Goal: Task Accomplishment & Management: Use online tool/utility

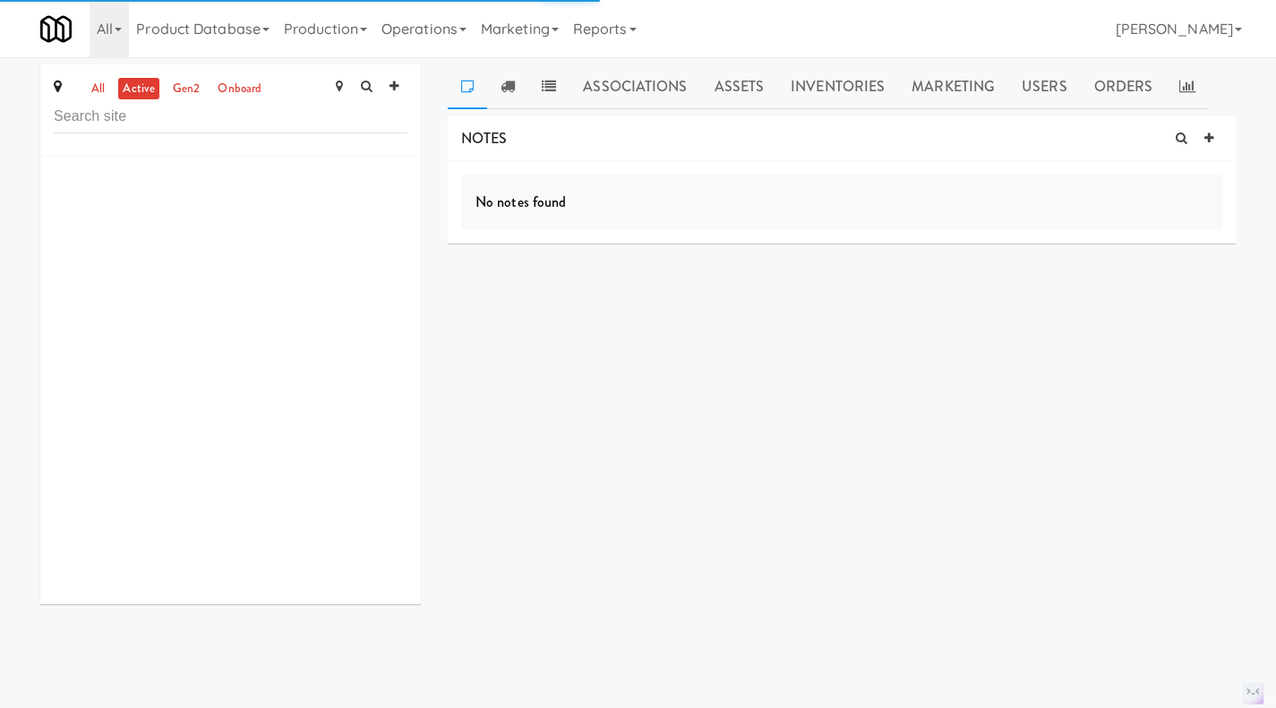
click at [754, 87] on link "Assets" at bounding box center [739, 86] width 77 height 45
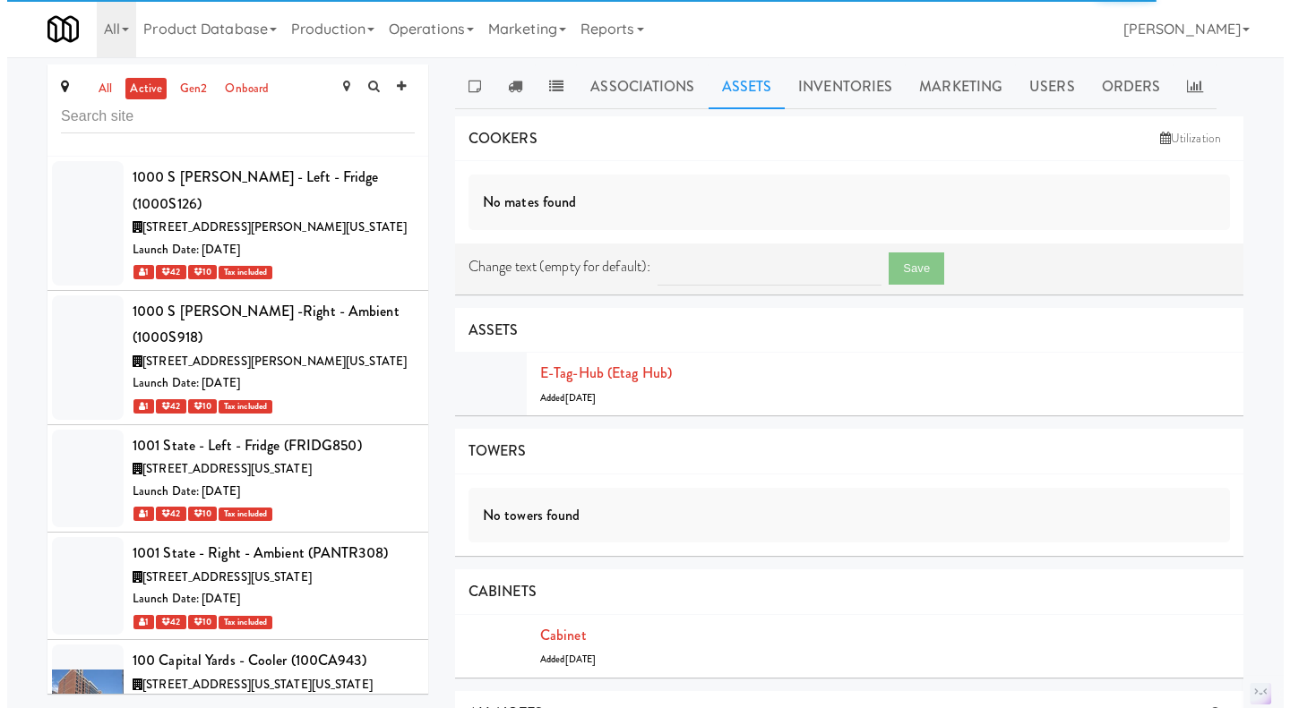
scroll to position [57732, 0]
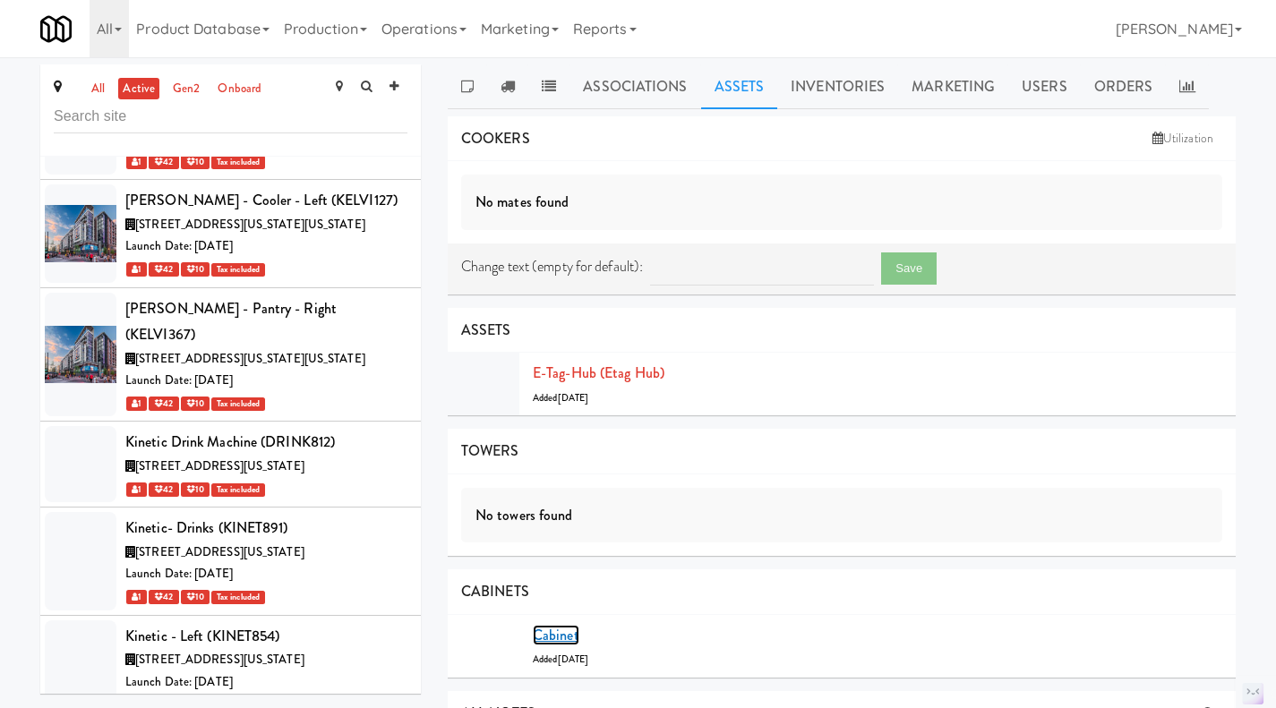
click at [562, 633] on link "Cabinet" at bounding box center [556, 635] width 47 height 21
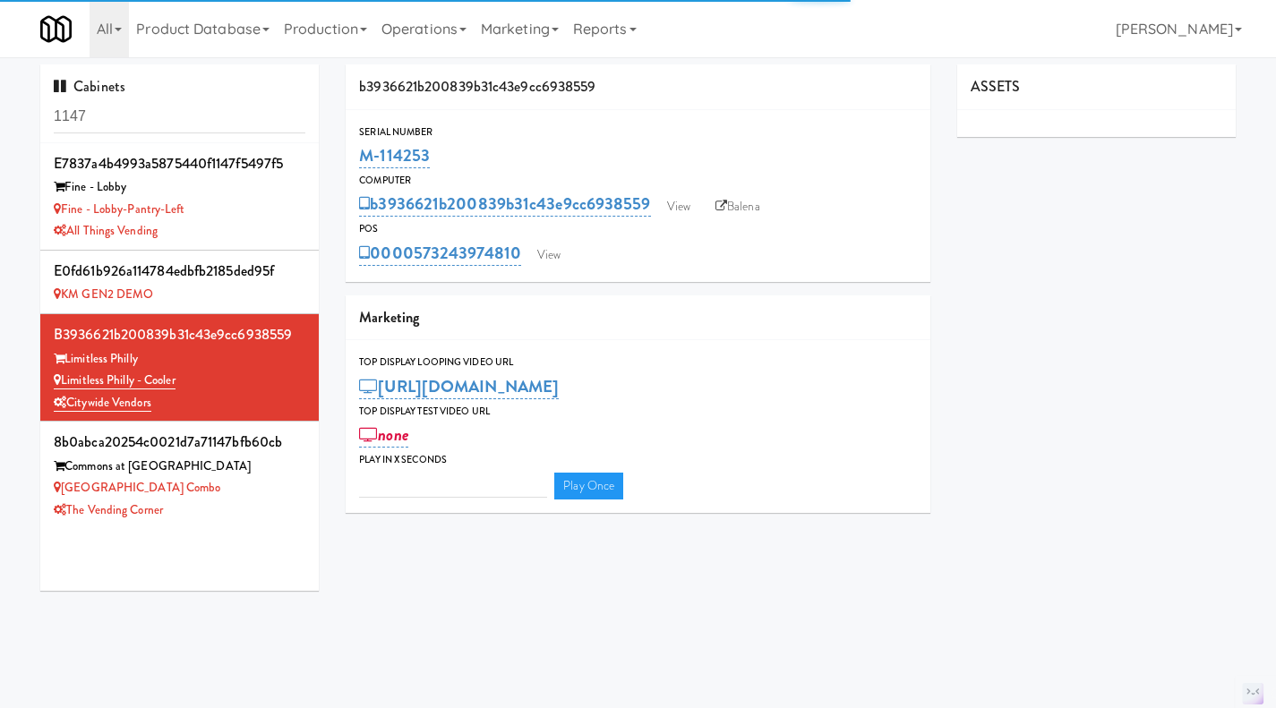
type input "3"
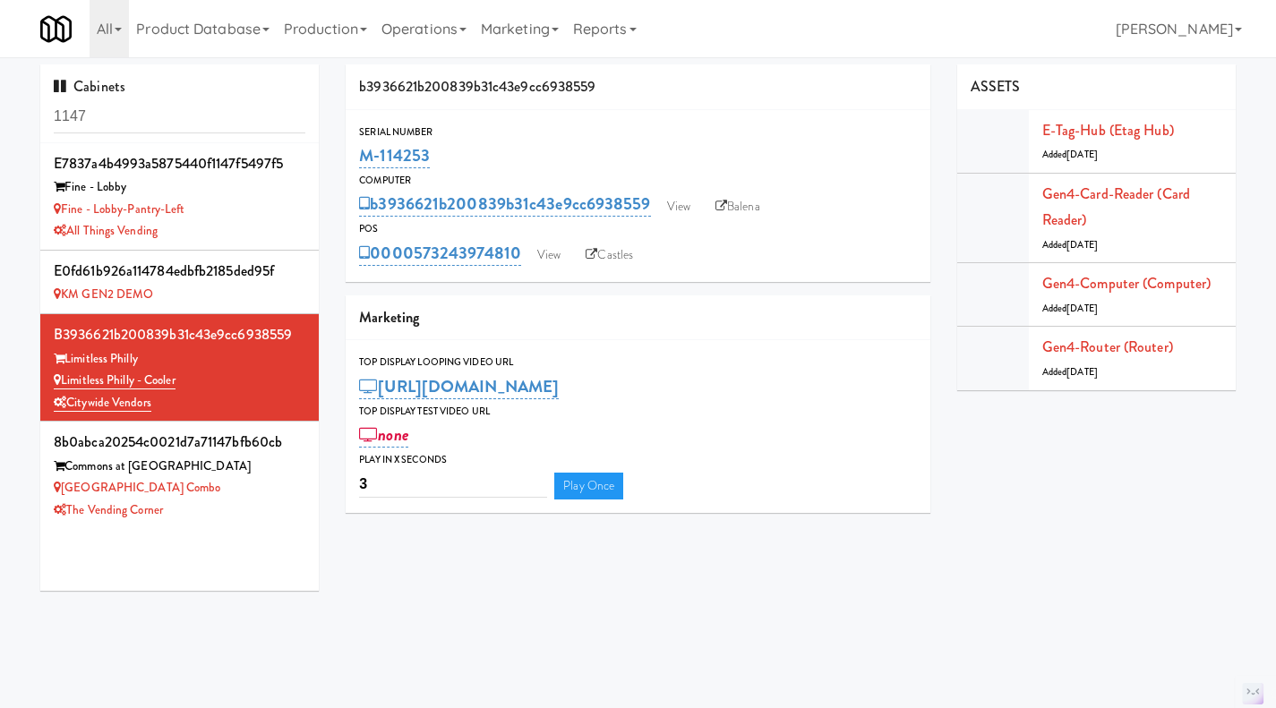
drag, startPoint x: 429, startPoint y: 149, endPoint x: 363, endPoint y: 152, distance: 66.4
click at [363, 152] on div "M-114253" at bounding box center [638, 156] width 558 height 30
copy link "M-114253"
click at [550, 258] on link "View" at bounding box center [548, 255] width 41 height 27
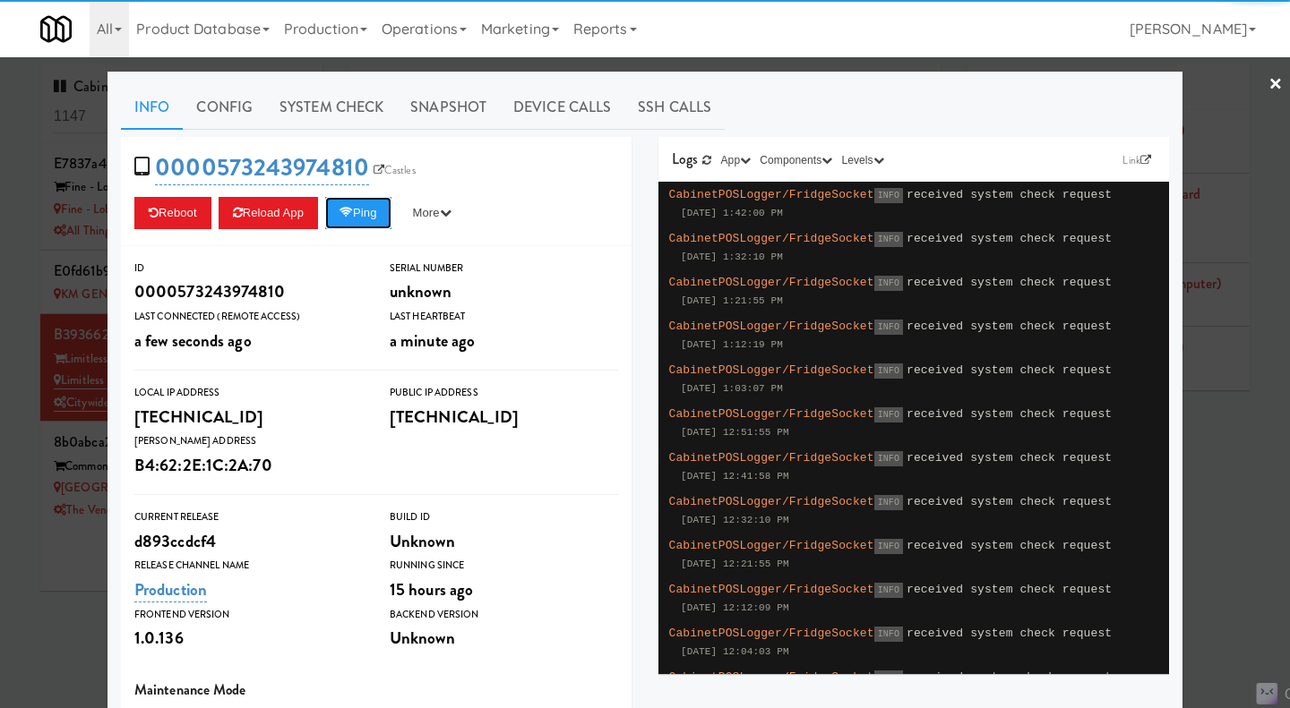
click at [353, 225] on button "Ping" at bounding box center [358, 213] width 66 height 32
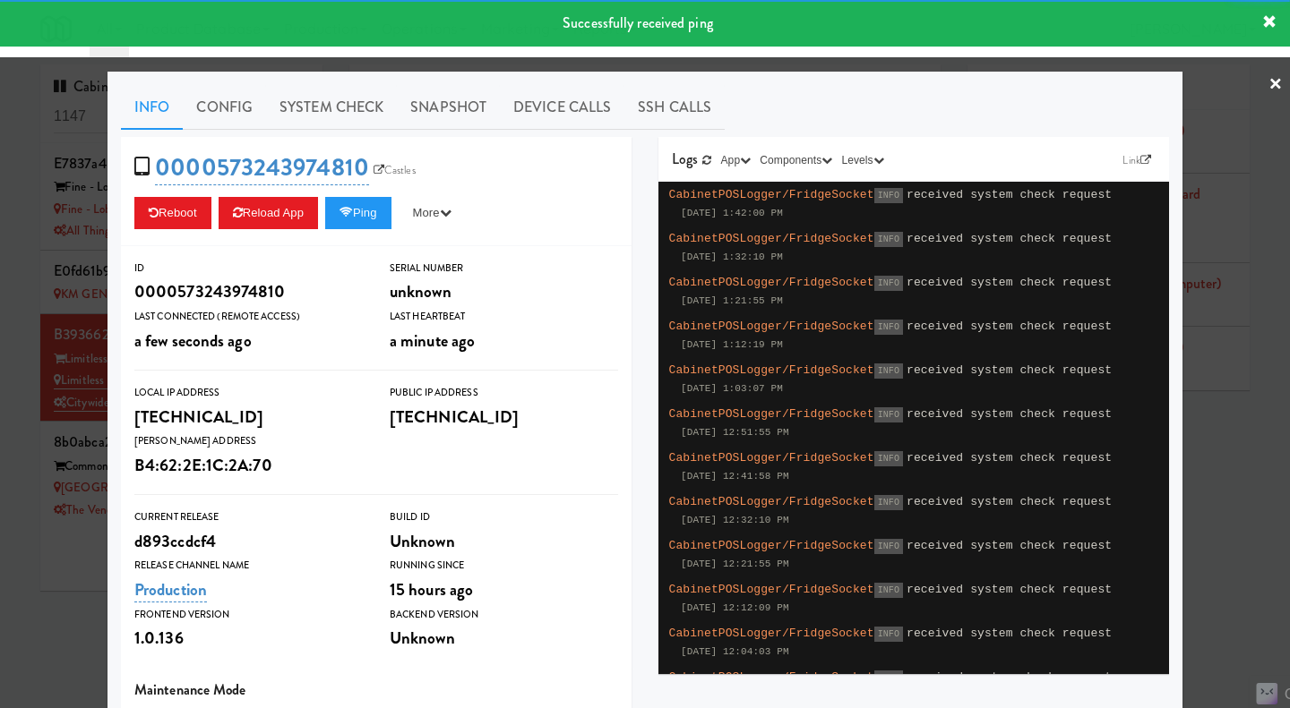
click at [321, 113] on link "System Check" at bounding box center [331, 107] width 131 height 45
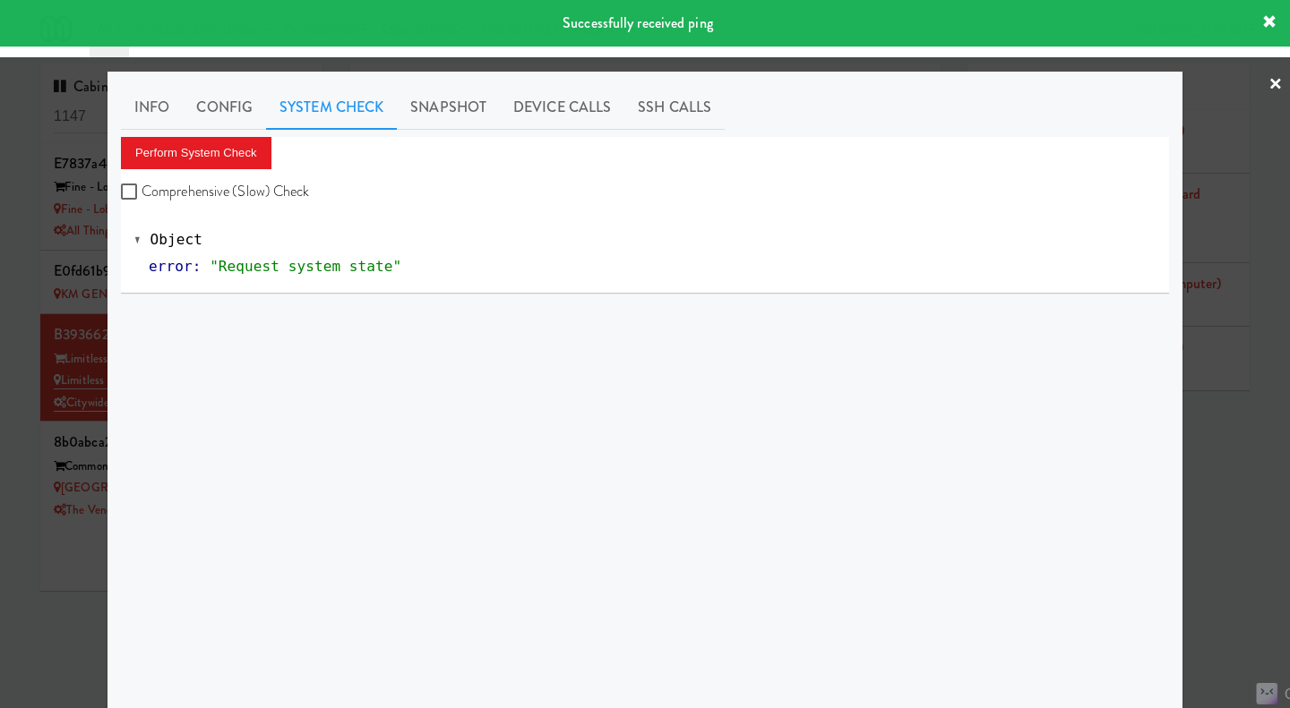
click at [261, 181] on label "Comprehensive (Slow) Check" at bounding box center [215, 191] width 189 height 27
click at [142, 185] on input "Comprehensive (Slow) Check" at bounding box center [131, 192] width 21 height 14
checkbox input "true"
click at [236, 155] on button "Perform System Check" at bounding box center [196, 153] width 150 height 32
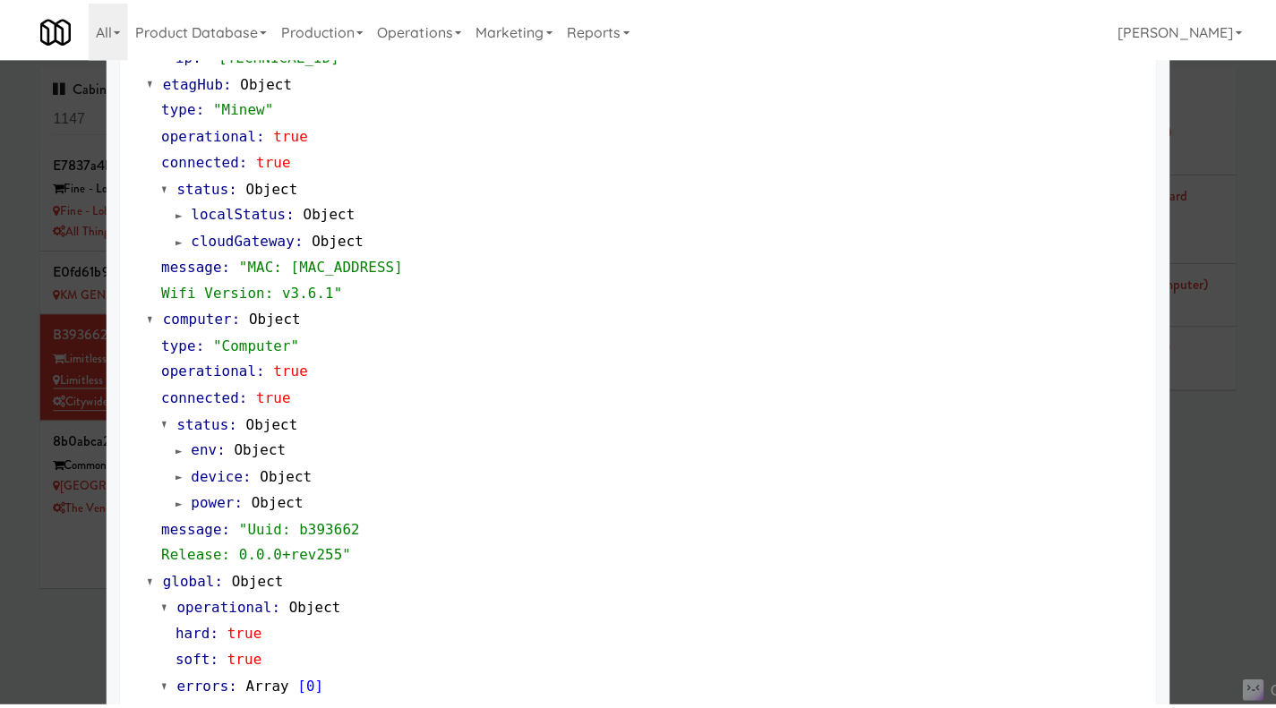
scroll to position [1529, 0]
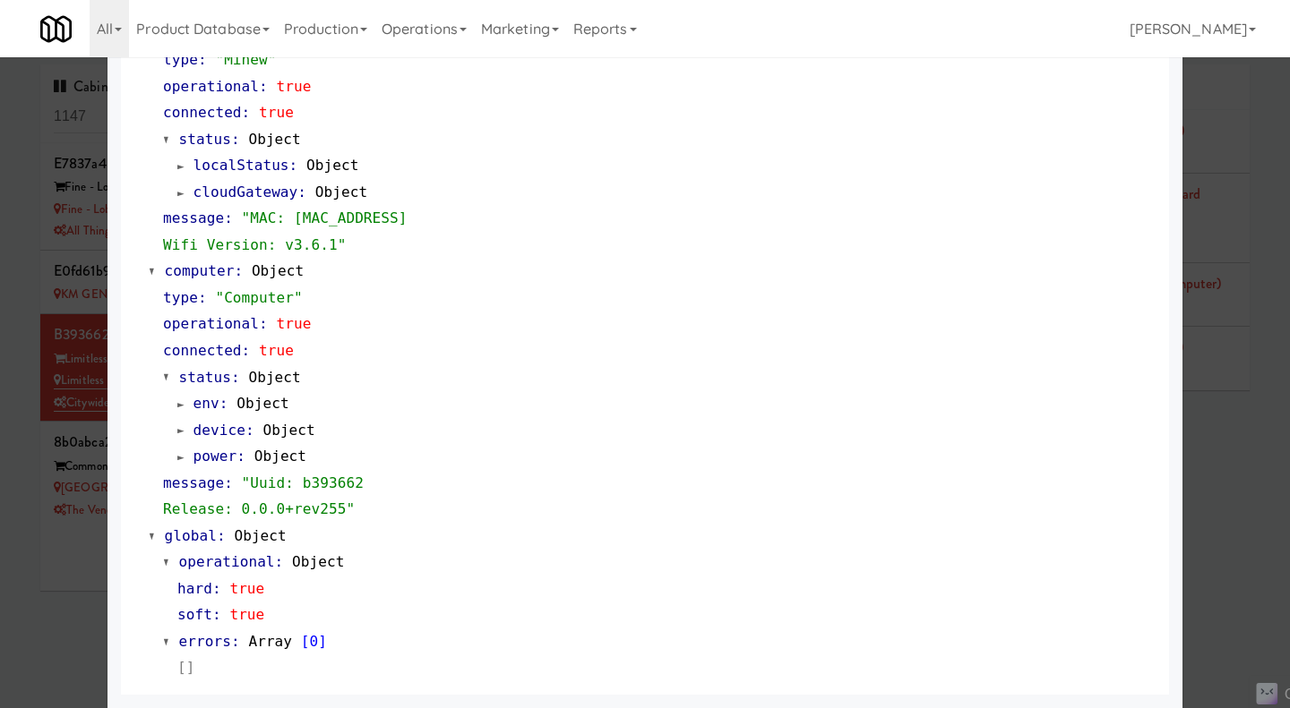
click at [1212, 563] on div at bounding box center [645, 354] width 1290 height 708
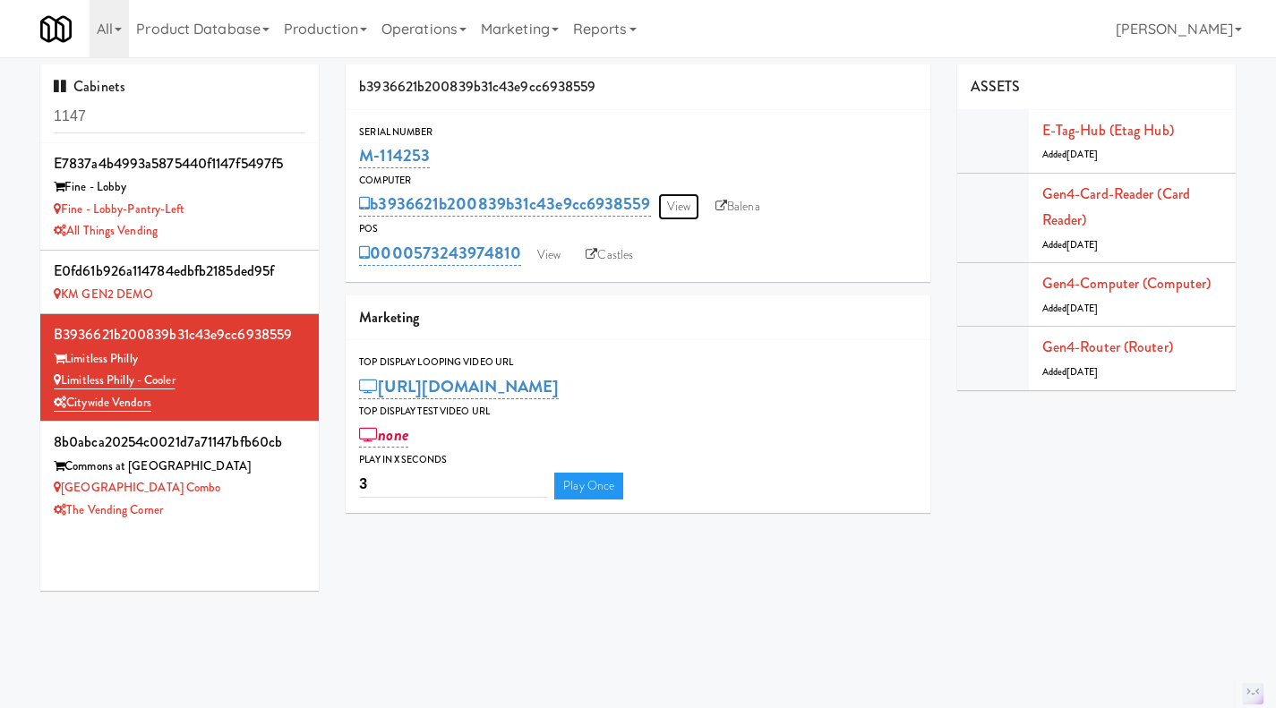
click at [671, 216] on link "View" at bounding box center [678, 206] width 41 height 27
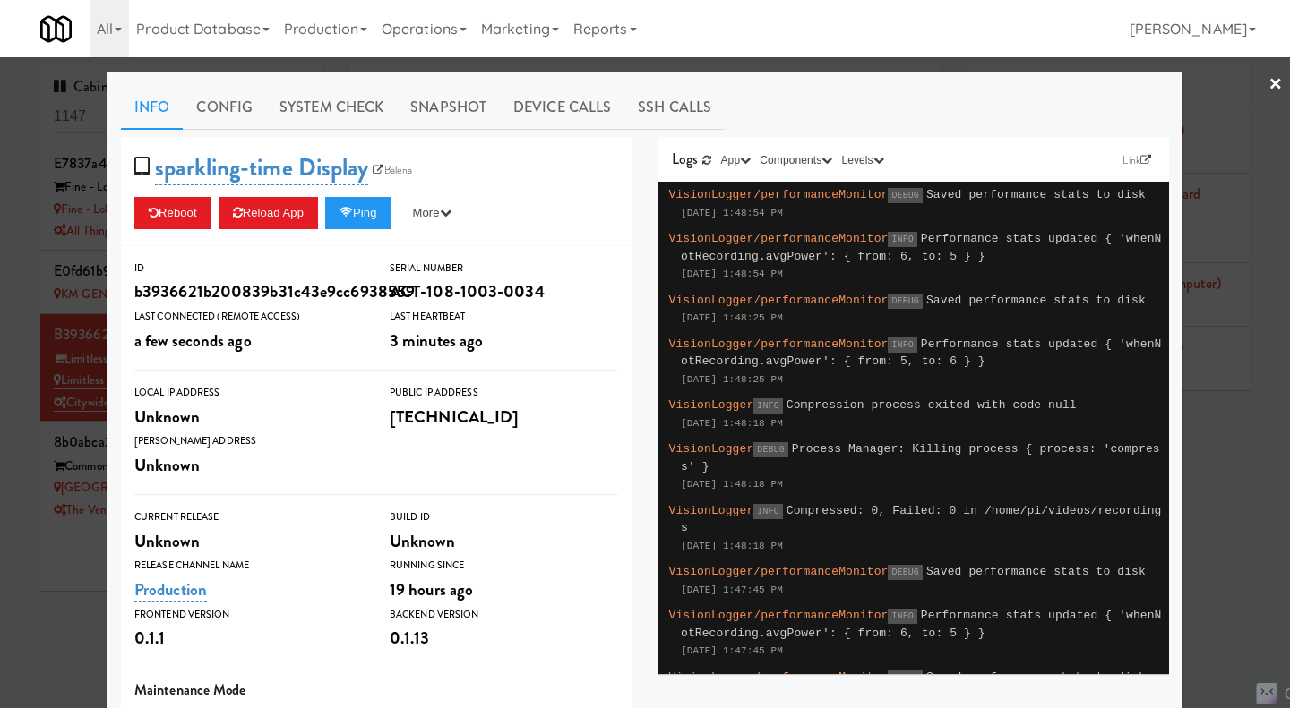
click at [464, 104] on link "Snapshot" at bounding box center [448, 107] width 103 height 45
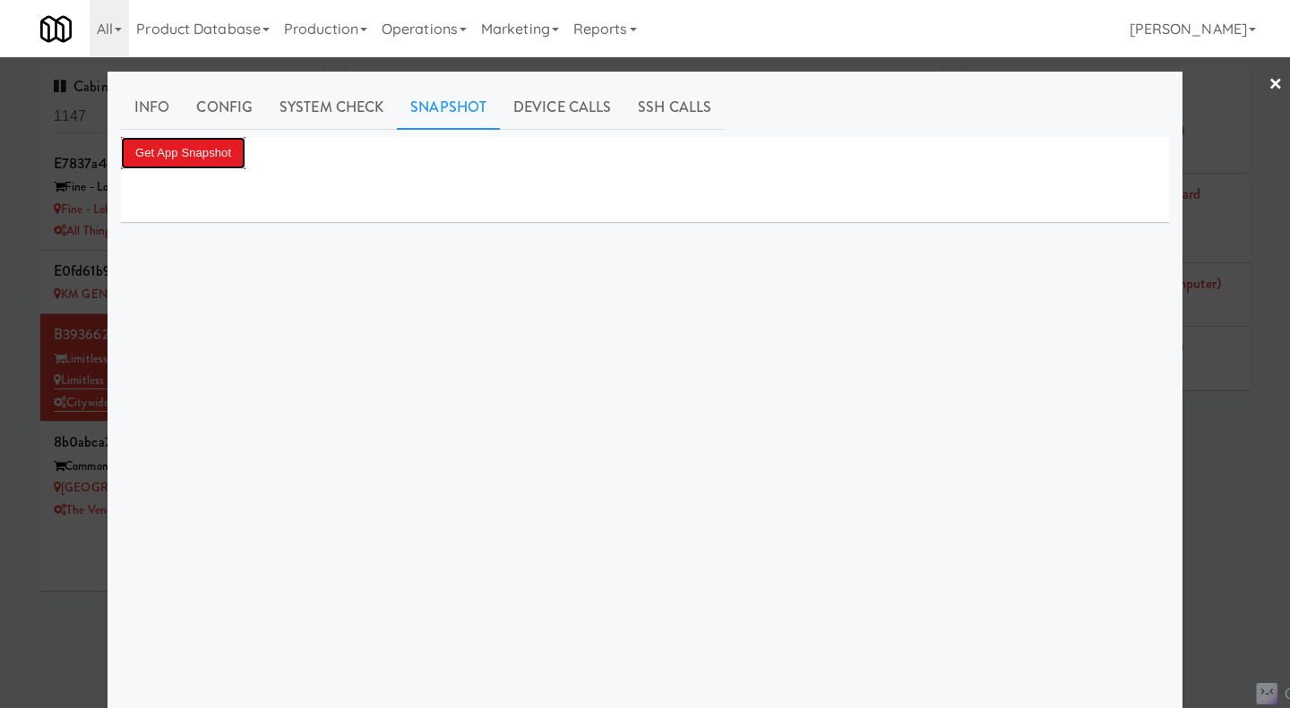
click at [223, 163] on button "Get App Snapshot" at bounding box center [183, 153] width 124 height 32
